Goal: Navigation & Orientation: Find specific page/section

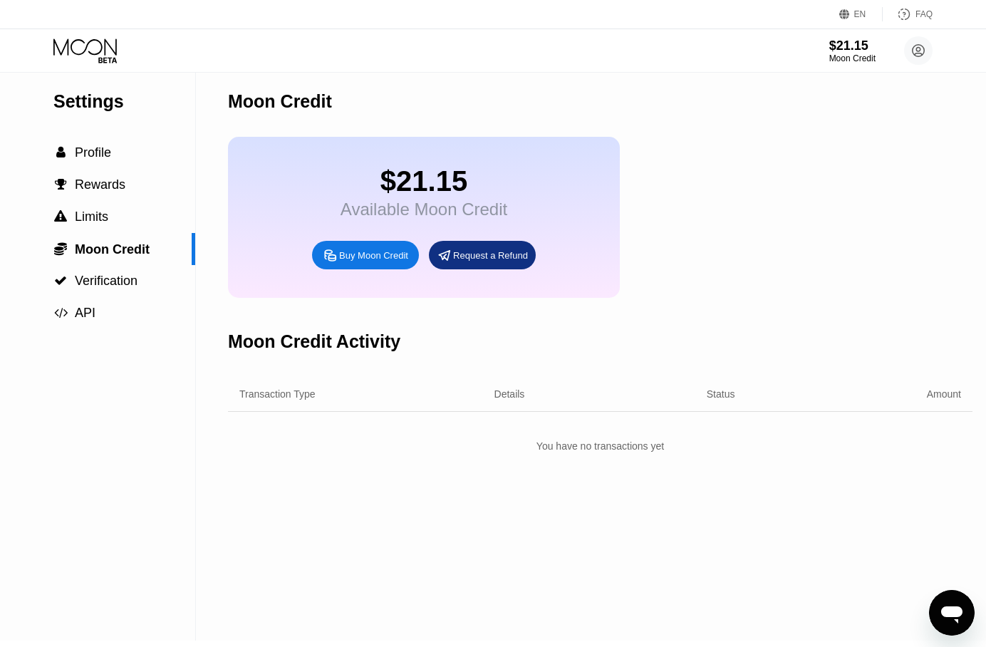
scroll to position [20, 0]
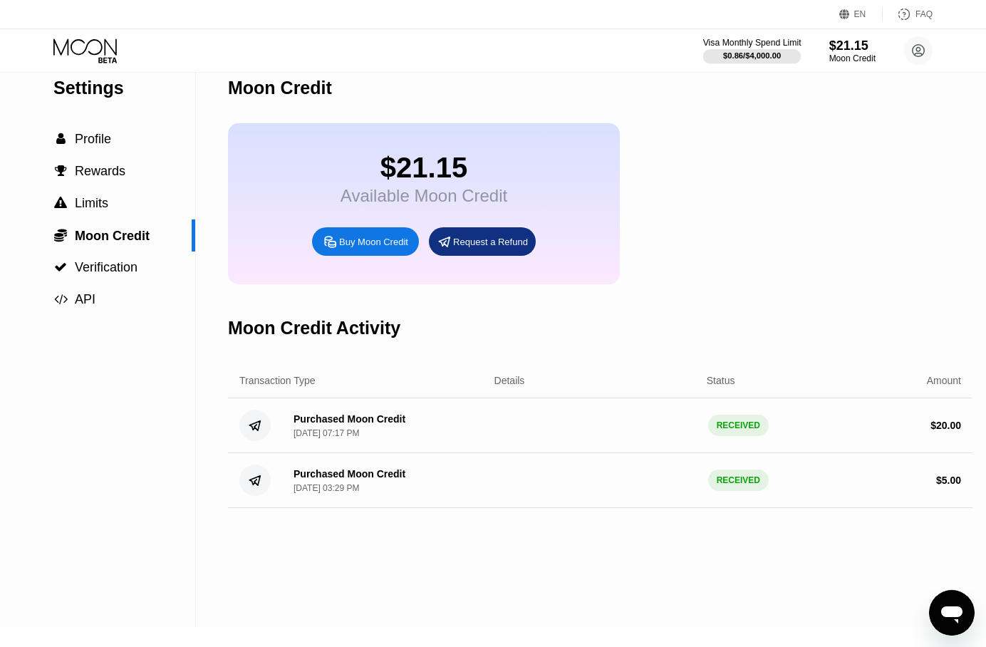
click at [757, 54] on div "$0.86 / $4,000.00" at bounding box center [752, 55] width 58 height 9
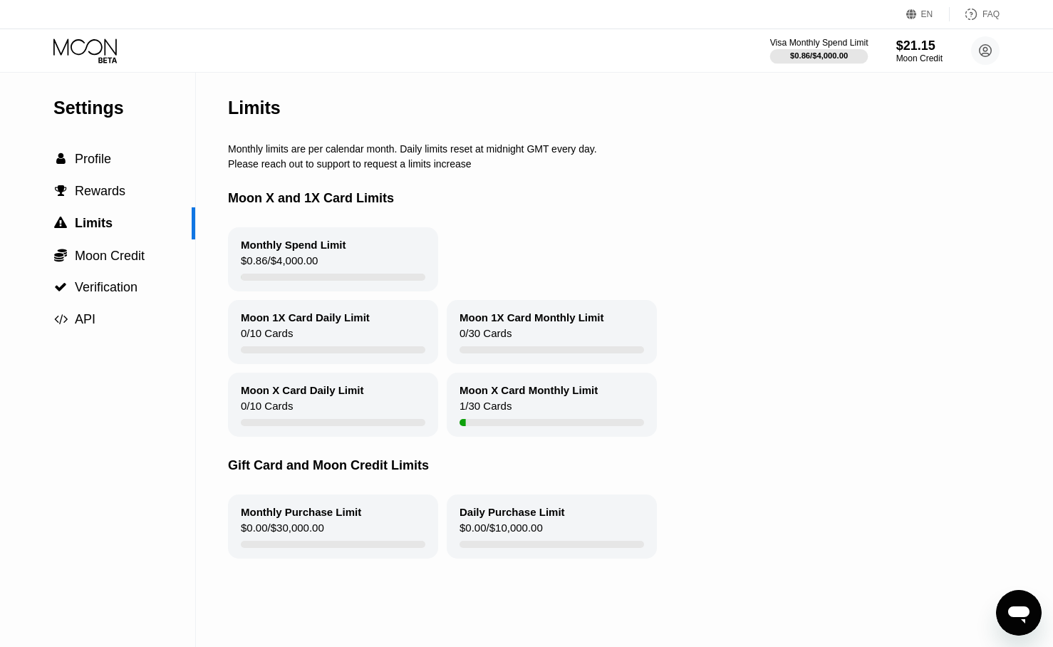
click at [829, 53] on div "$0.86 / $4,000.00" at bounding box center [819, 55] width 58 height 9
click at [103, 54] on icon at bounding box center [86, 50] width 66 height 25
